Goal: Task Accomplishment & Management: Complete application form

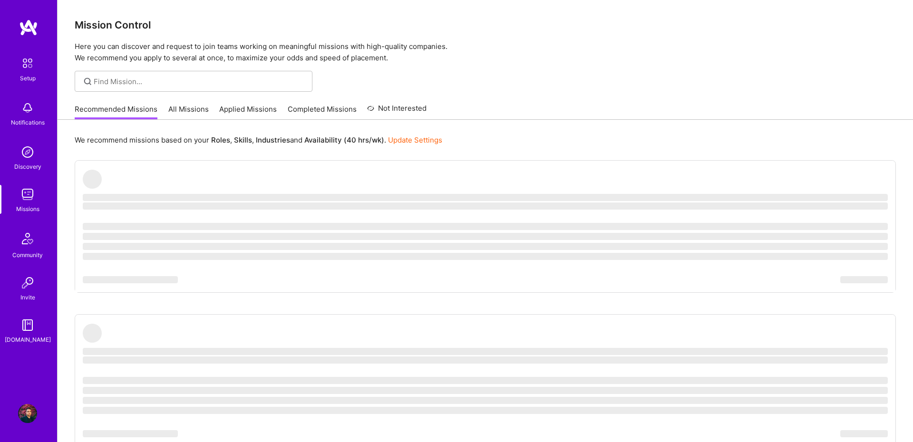
click at [174, 108] on link "All Missions" at bounding box center [188, 112] width 40 height 16
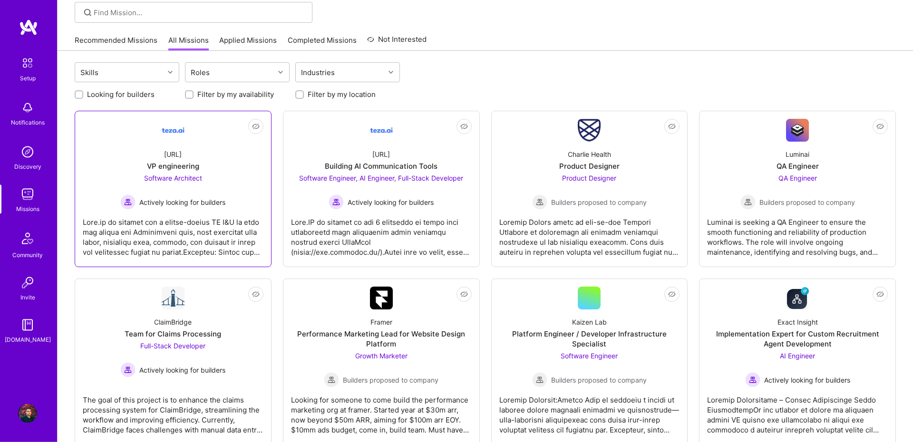
scroll to position [66, 0]
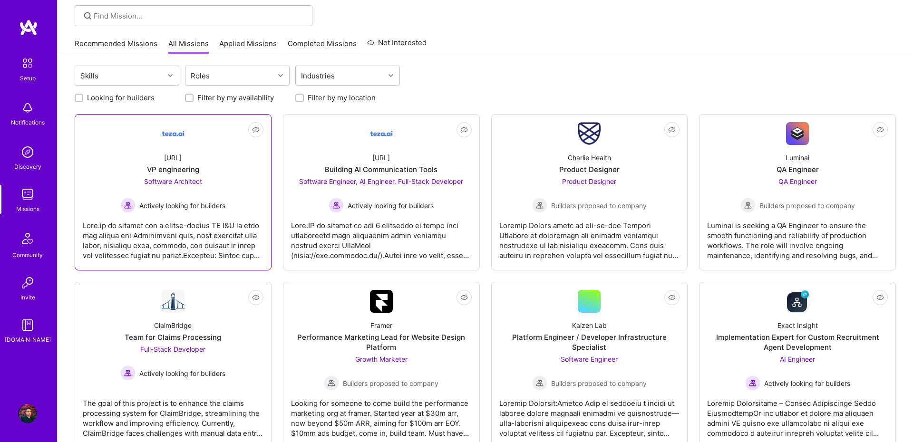
click at [198, 121] on div "Not Interested teza.ai VP engineering Software Architect Actively looking for b…" at bounding box center [173, 192] width 197 height 156
click at [190, 137] on link "Not Interested teza.ai VP engineering Software Architect Actively looking for b…" at bounding box center [173, 192] width 181 height 140
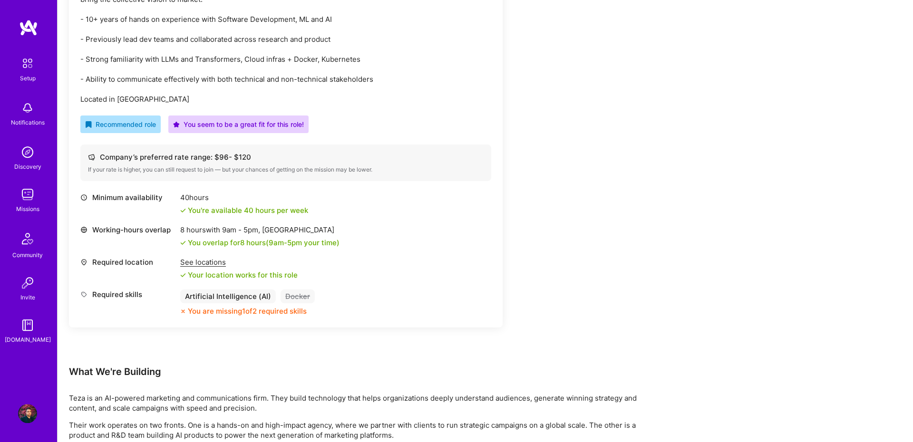
scroll to position [328, 0]
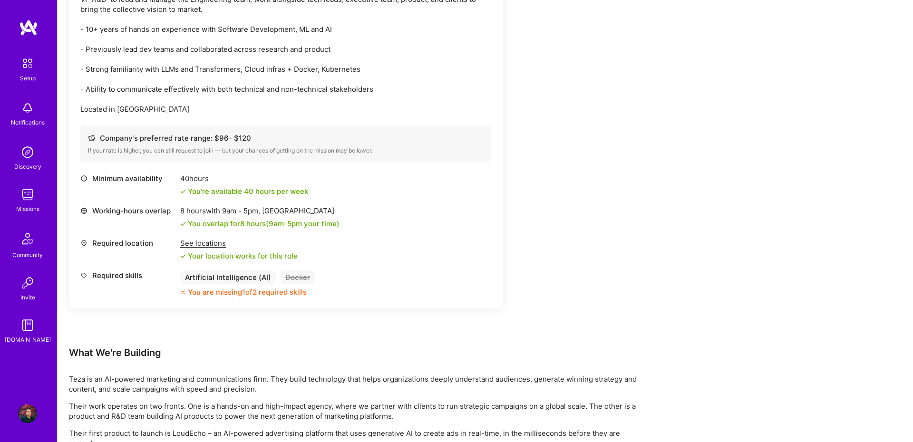
scroll to position [394, 0]
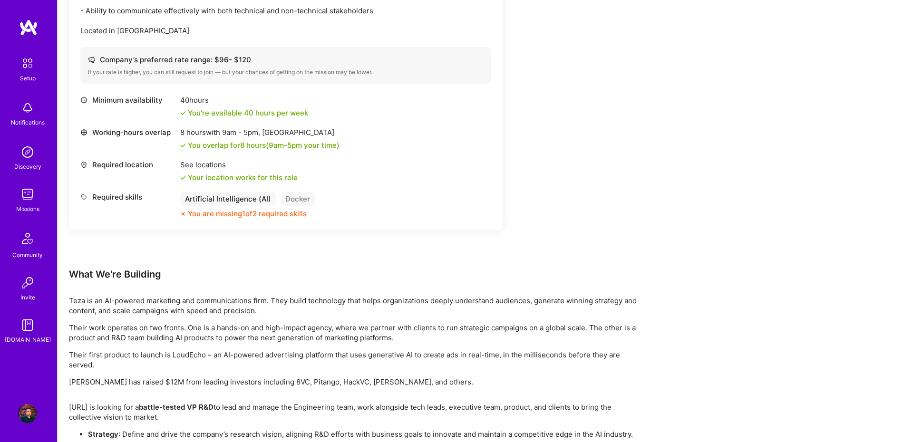
click at [499, 298] on p "Teza is an AI-powered marketing and communications firm. They build technology …" at bounding box center [354, 306] width 570 height 20
click at [503, 327] on p "Their work operates on two fronts. One is a hands-on and high-impact agency, wh…" at bounding box center [354, 333] width 570 height 20
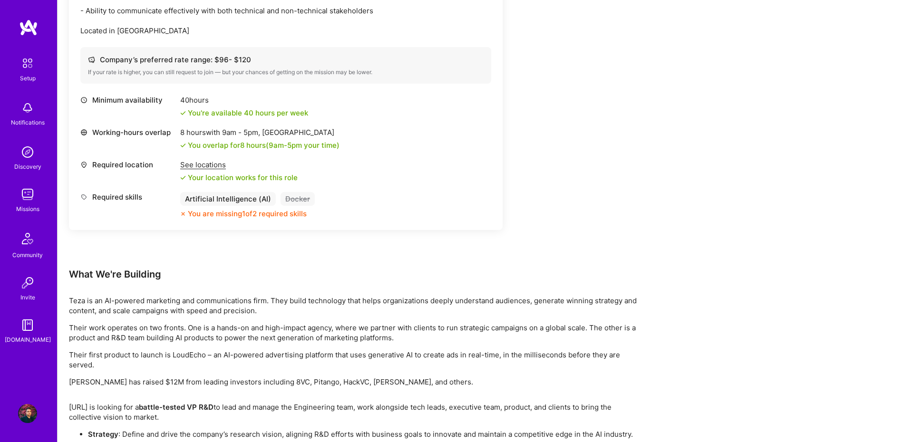
click at [503, 327] on p "Their work operates on two fronts. One is a hands-on and high-impact agency, wh…" at bounding box center [354, 333] width 570 height 20
click at [500, 354] on p "Their first product to launch is LoudEcho – an AI-powered advertising platform …" at bounding box center [354, 360] width 570 height 20
click at [495, 387] on div "Earn tokens for inviting a new A.Teamer to this mission Do you know the perfect…" at bounding box center [354, 204] width 570 height 919
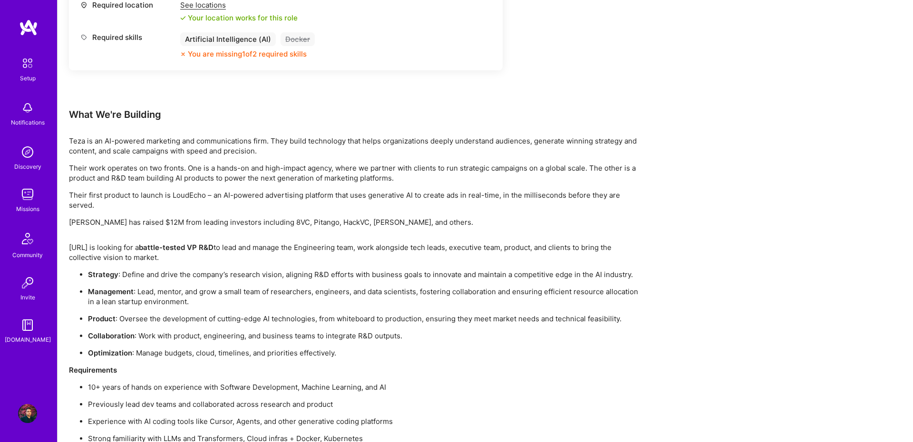
scroll to position [590, 0]
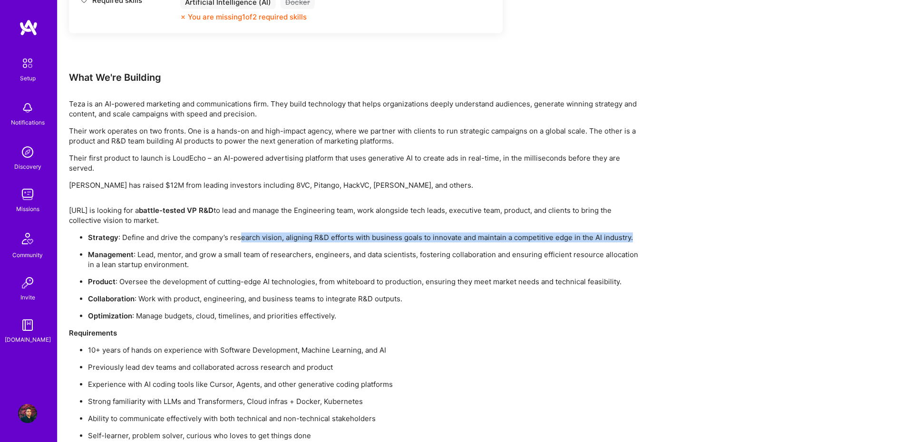
drag, startPoint x: 238, startPoint y: 234, endPoint x: 679, endPoint y: 242, distance: 441.2
click at [679, 242] on div "Earn tokens for inviting a new A.Teamer to this mission Do you know the perfect…" at bounding box center [485, 13] width 855 height 953
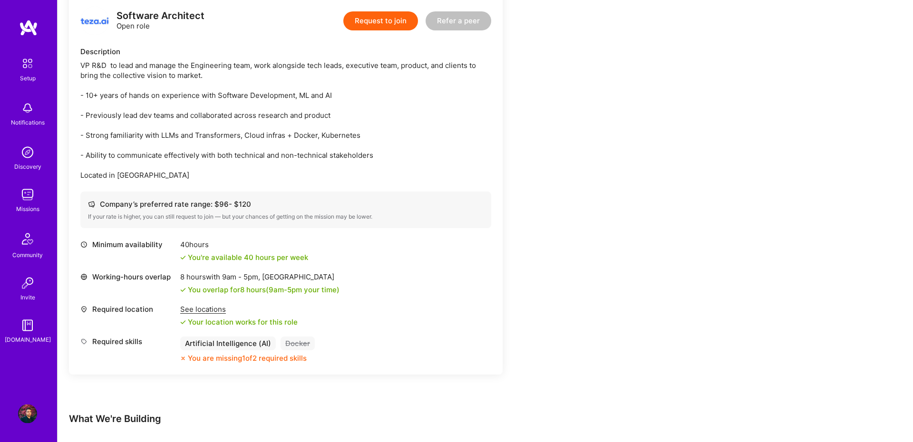
scroll to position [245, 0]
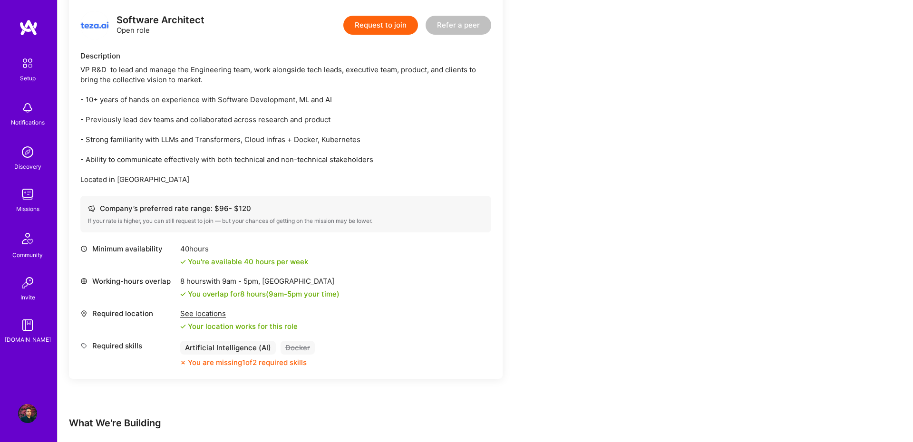
click at [194, 314] on div "See locations" at bounding box center [238, 313] width 117 height 10
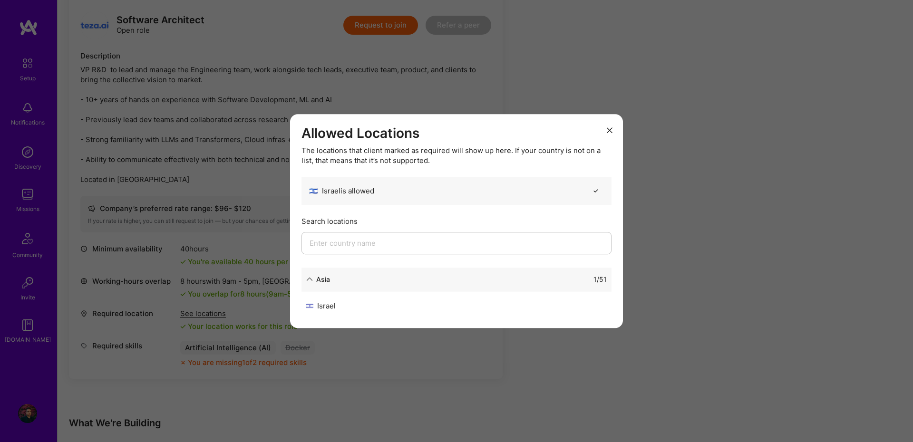
click at [352, 192] on div "🇮🇱 Israel is allowed" at bounding box center [341, 191] width 65 height 10
click at [614, 131] on button "modal" at bounding box center [609, 130] width 11 height 16
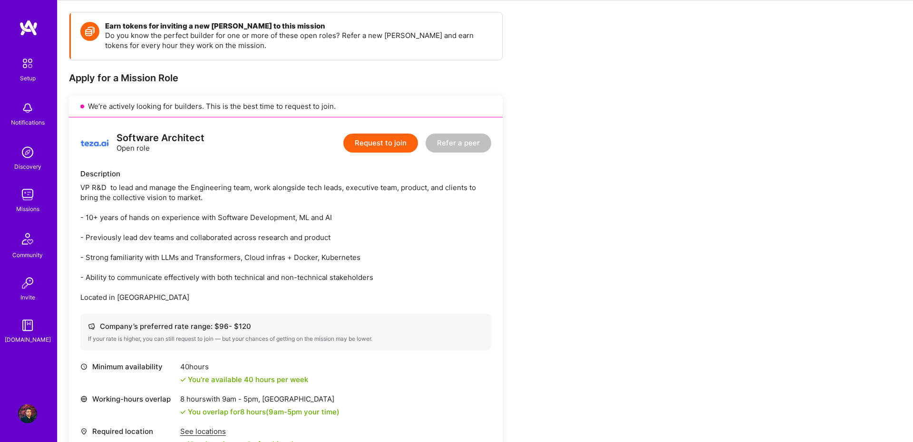
scroll to position [179, 0]
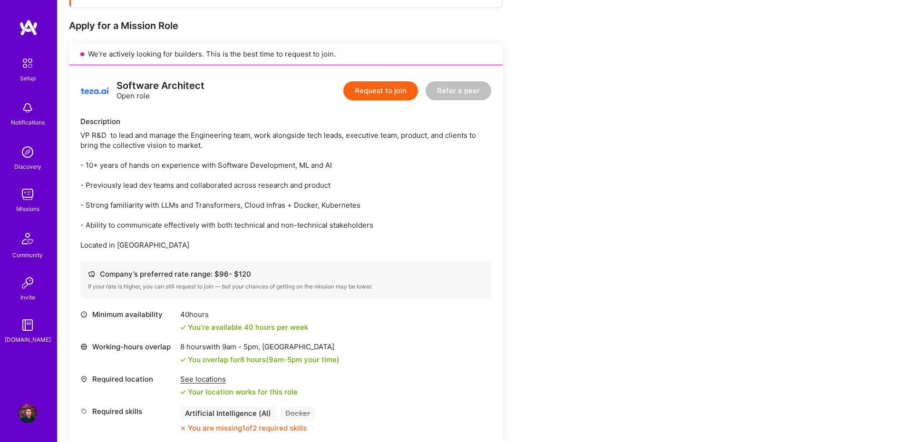
click at [255, 163] on div "VP R&D to lead and manage the Engineering team, work alongside tech leads, exec…" at bounding box center [285, 190] width 411 height 120
click at [330, 196] on div "VP R&D to lead and manage the Engineering team, work alongside tech leads, exec…" at bounding box center [285, 190] width 411 height 120
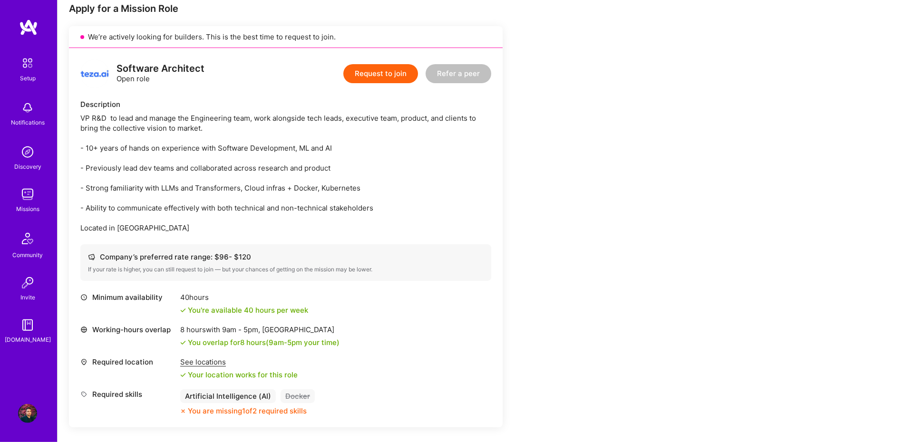
scroll to position [245, 0]
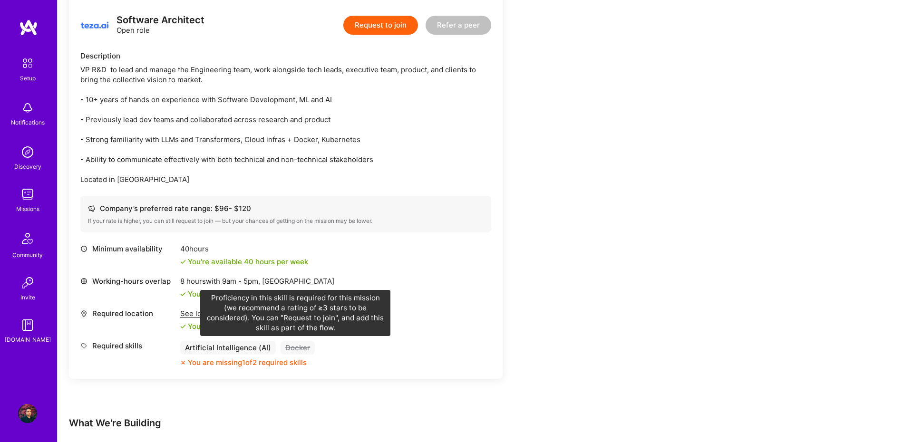
click at [298, 353] on div "Docker" at bounding box center [297, 348] width 34 height 14
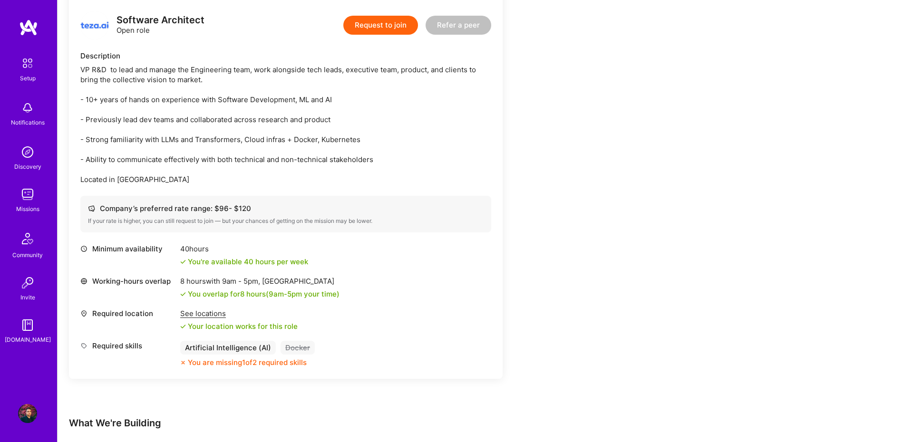
click at [298, 347] on div "Docker" at bounding box center [297, 348] width 34 height 14
click at [299, 343] on div "Docker" at bounding box center [297, 348] width 34 height 14
click at [259, 347] on div "Artificial Intelligence (AI)" at bounding box center [228, 348] width 96 height 14
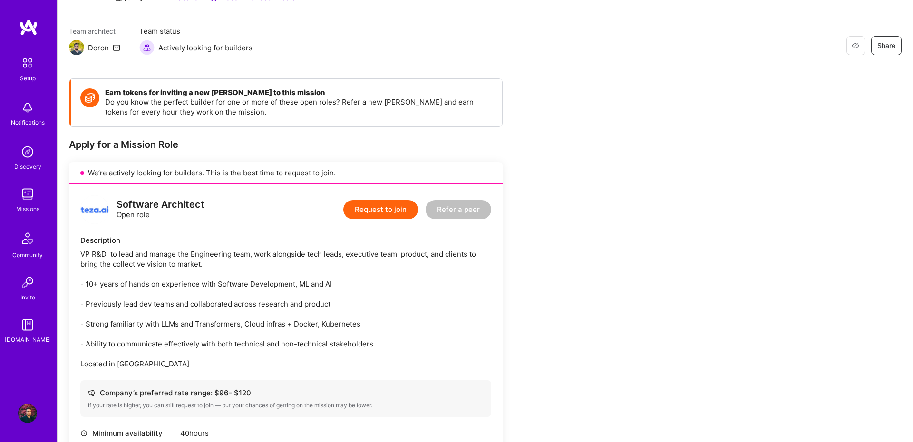
scroll to position [0, 0]
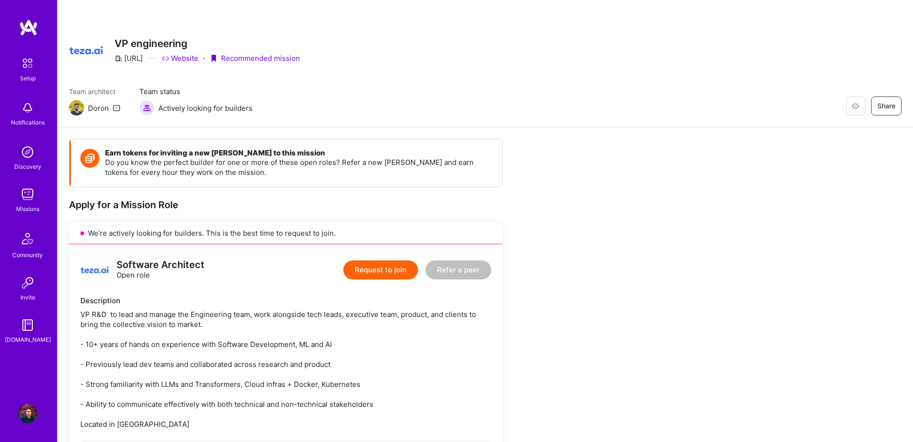
click at [391, 263] on button "Request to join" at bounding box center [380, 269] width 75 height 19
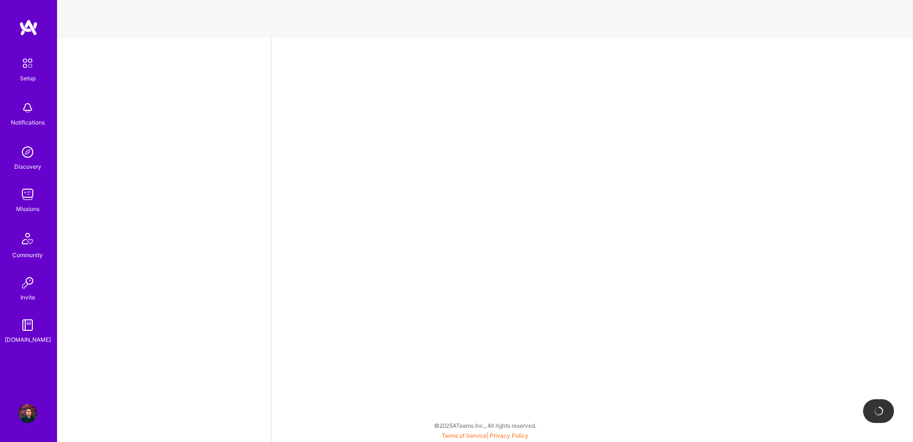
select select "IL"
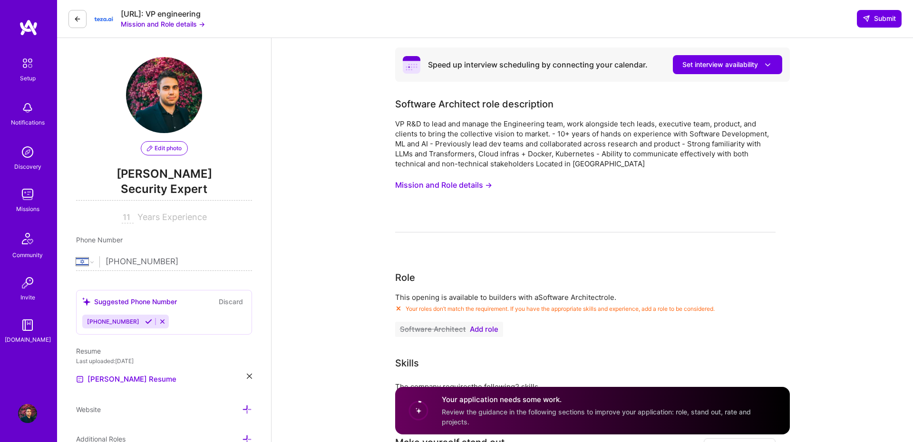
click at [486, 324] on button "Software Architect Add role" at bounding box center [449, 329] width 108 height 15
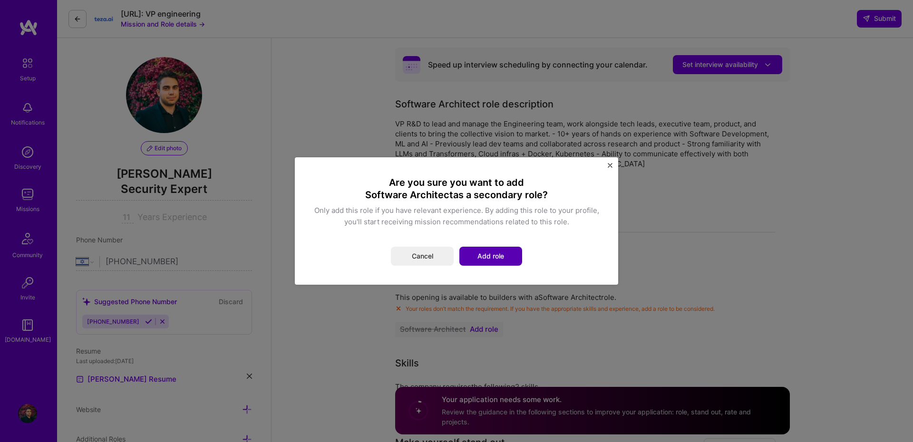
click at [503, 254] on button "Add role" at bounding box center [490, 256] width 63 height 19
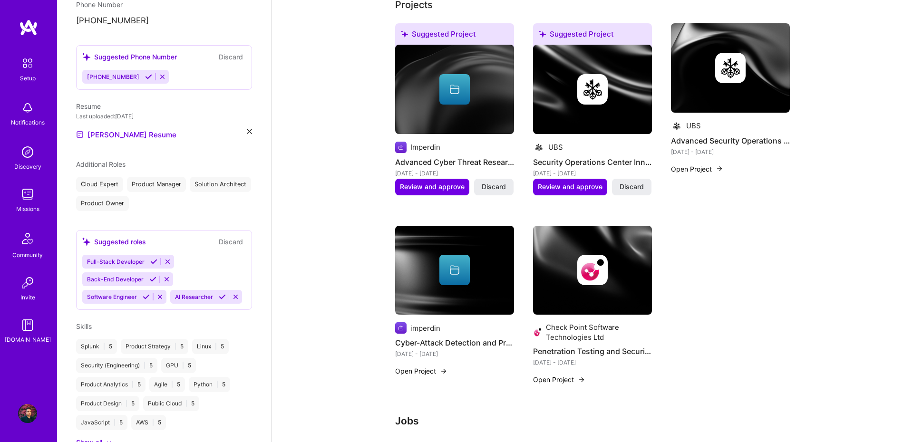
scroll to position [325, 0]
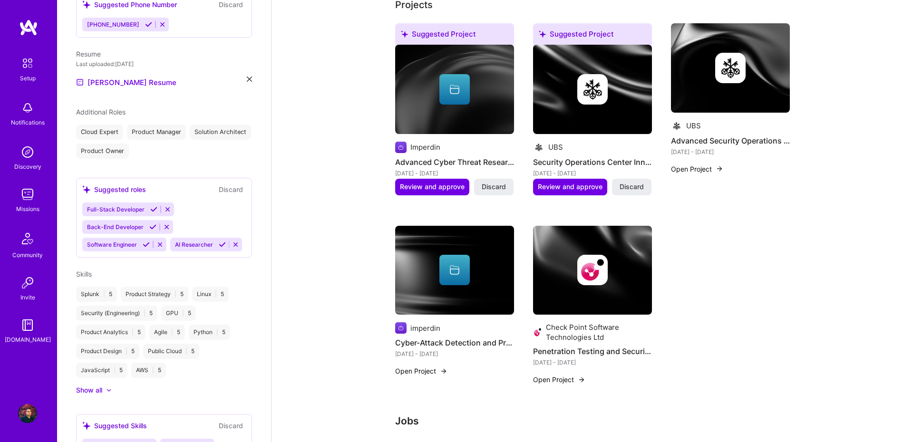
click at [106, 385] on div at bounding box center [104, 390] width 4 height 10
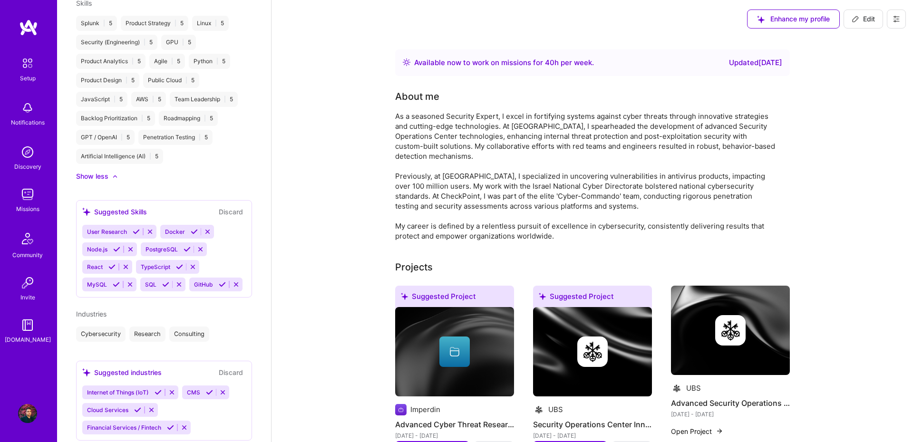
scroll to position [433, 0]
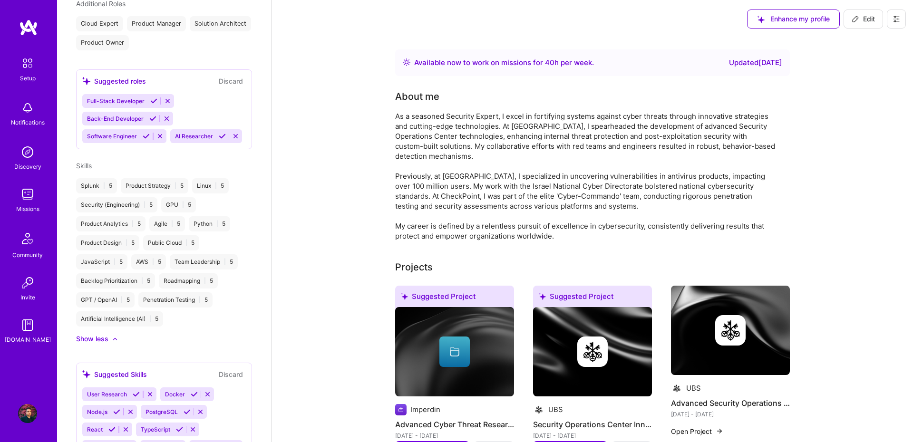
click at [859, 21] on span "Edit" at bounding box center [862, 19] width 23 height 10
select select "IL"
select select "Right Now"
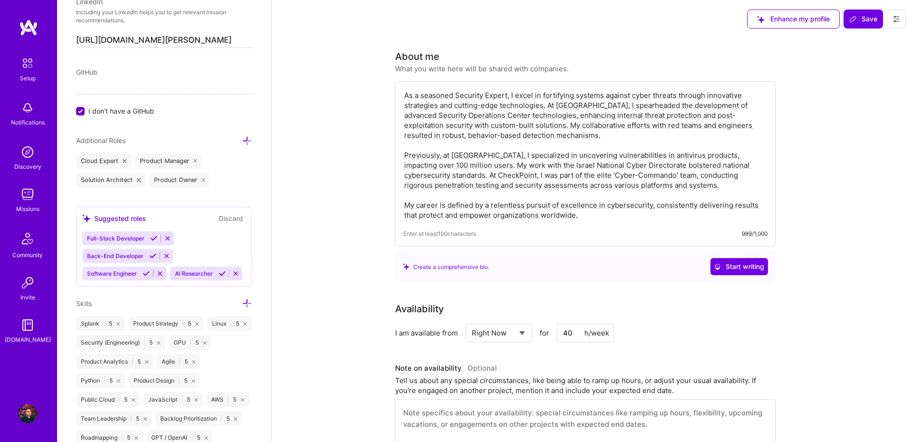
scroll to position [608, 0]
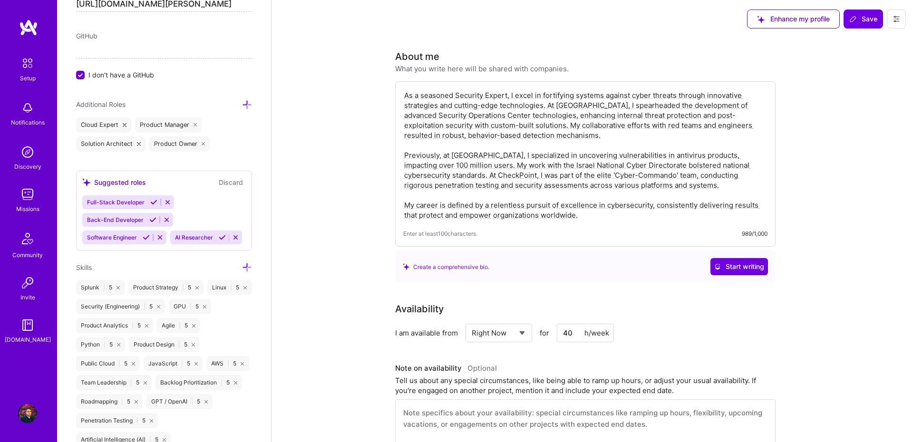
click at [249, 266] on icon at bounding box center [247, 267] width 10 height 10
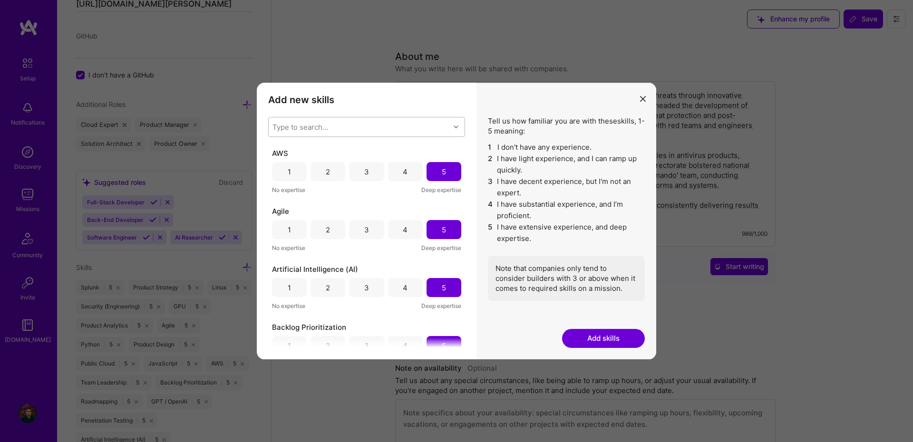
click at [374, 131] on div "Type to search..." at bounding box center [359, 126] width 181 height 19
type input "ג"
type input "docker"
click at [337, 148] on div "Docker" at bounding box center [366, 151] width 185 height 10
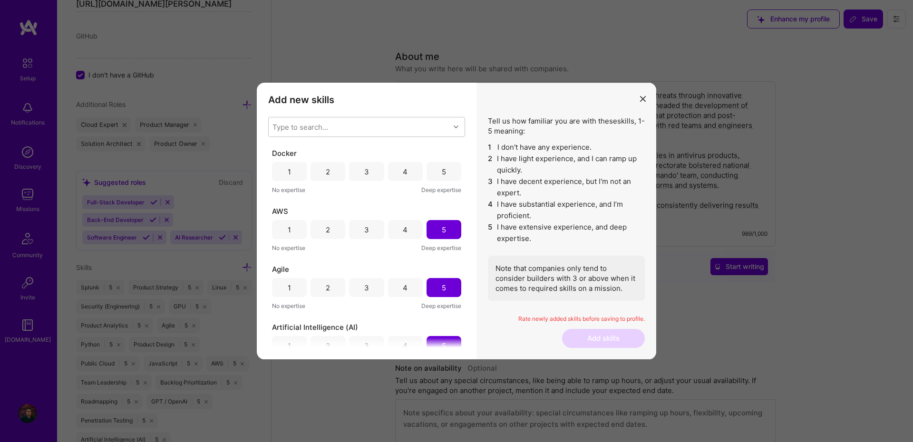
click at [374, 105] on h3 "Add new skills" at bounding box center [366, 99] width 197 height 11
click at [446, 169] on div "5" at bounding box center [443, 171] width 35 height 19
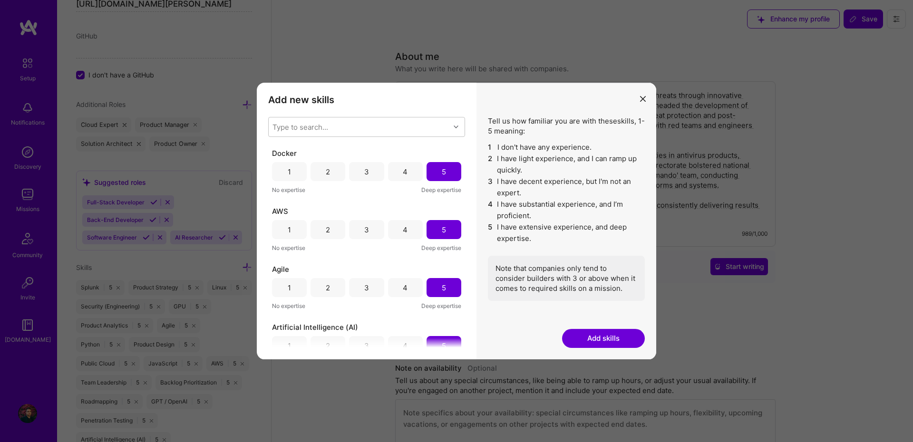
click at [622, 334] on button "Add skills" at bounding box center [603, 338] width 83 height 19
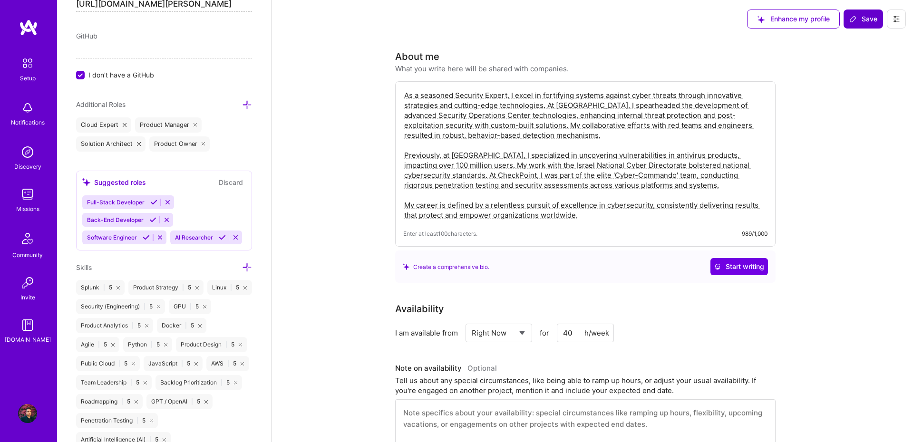
click at [862, 19] on span "Save" at bounding box center [863, 19] width 28 height 10
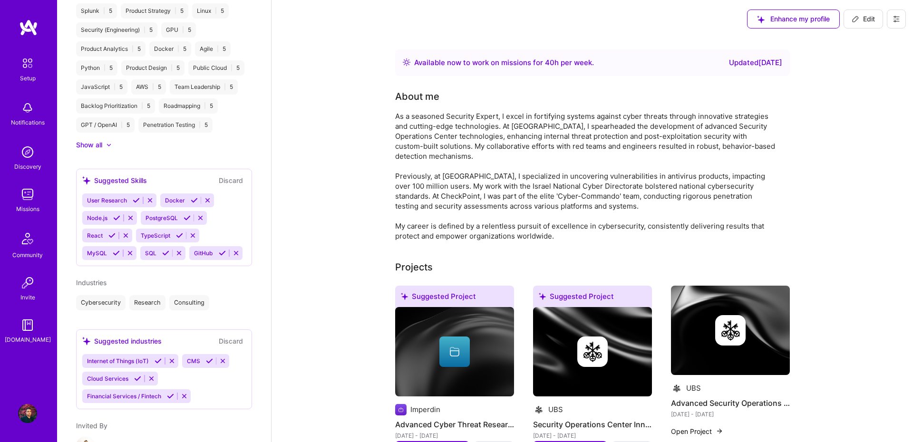
scroll to position [322, 0]
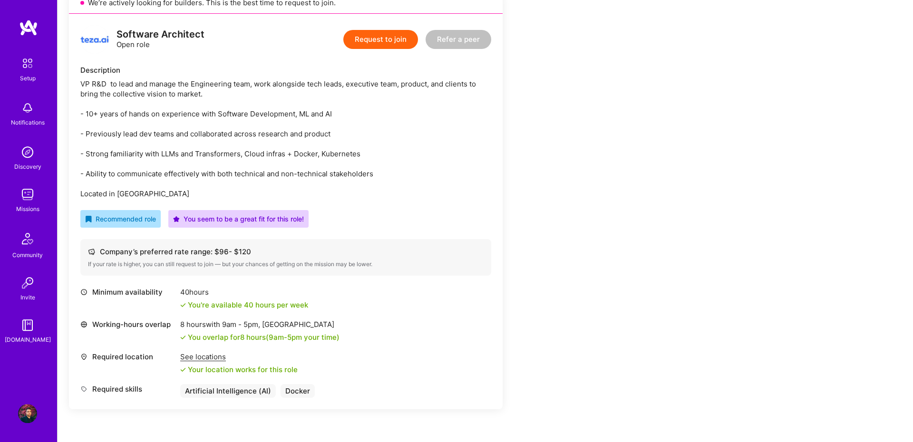
scroll to position [130, 0]
